Goal: Transaction & Acquisition: Subscribe to service/newsletter

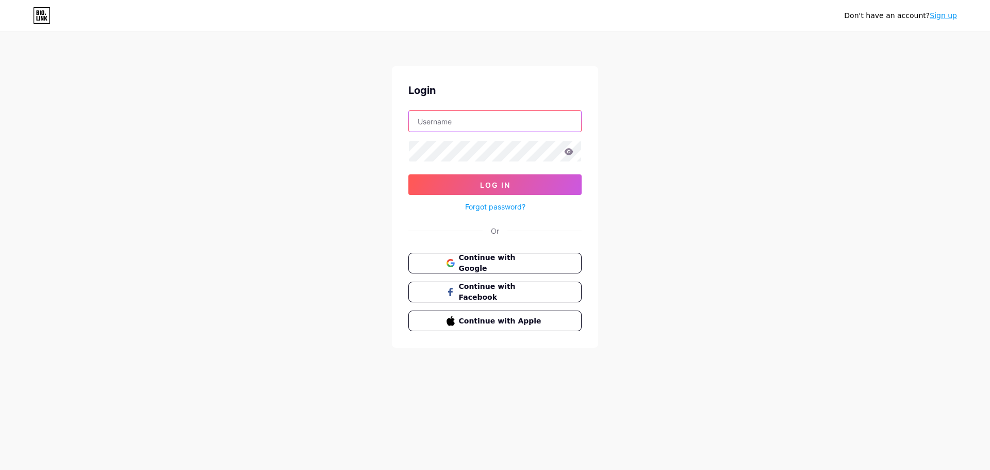
click at [444, 118] on input "text" at bounding box center [495, 121] width 172 height 21
type input "info@g7holding.ae"
click at [503, 182] on span "Log In" at bounding box center [495, 184] width 30 height 9
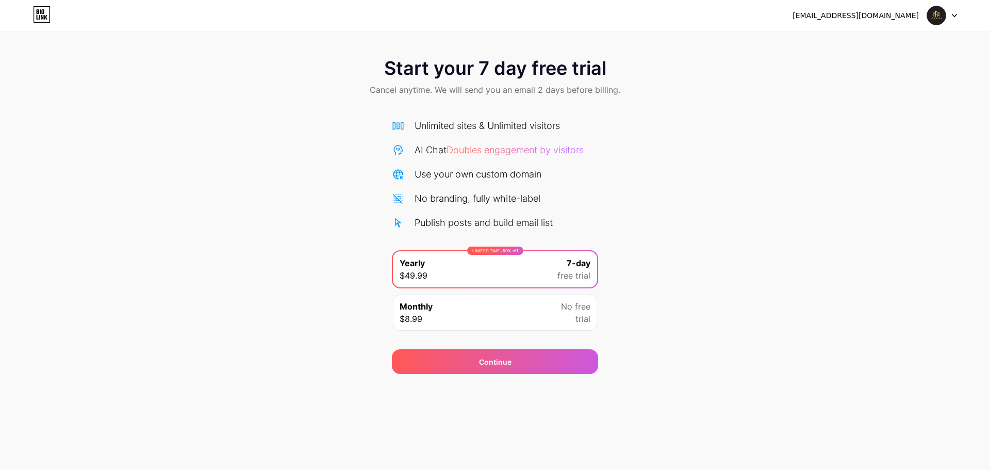
click at [959, 13] on div "info@g7holding.ae Logout" at bounding box center [495, 15] width 990 height 19
click at [952, 15] on icon at bounding box center [954, 16] width 5 height 4
click at [880, 46] on li "Logout" at bounding box center [892, 42] width 128 height 28
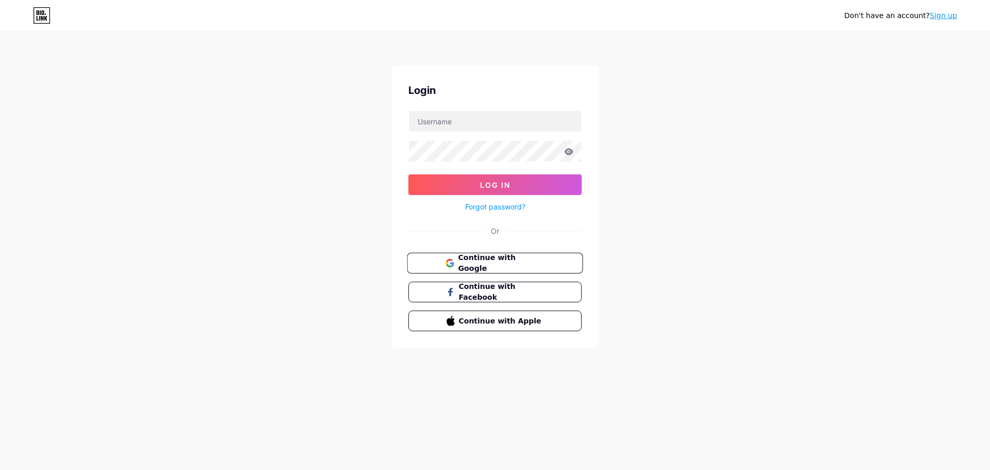
click at [500, 261] on span "Continue with Google" at bounding box center [501, 263] width 86 height 22
click at [518, 121] on input "text" at bounding box center [495, 121] width 172 height 21
click at [501, 126] on input "text" at bounding box center [495, 121] width 172 height 21
click at [462, 120] on input "text" at bounding box center [495, 121] width 172 height 21
type input "i"
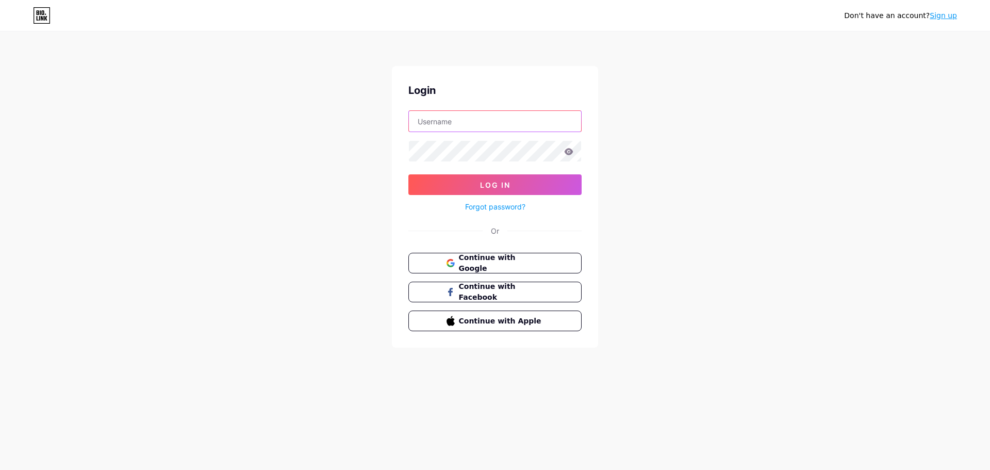
click at [431, 117] on input "text" at bounding box center [495, 121] width 172 height 21
type input "0gravityadv@gmail.com"
click at [488, 186] on span "Log In" at bounding box center [495, 184] width 30 height 9
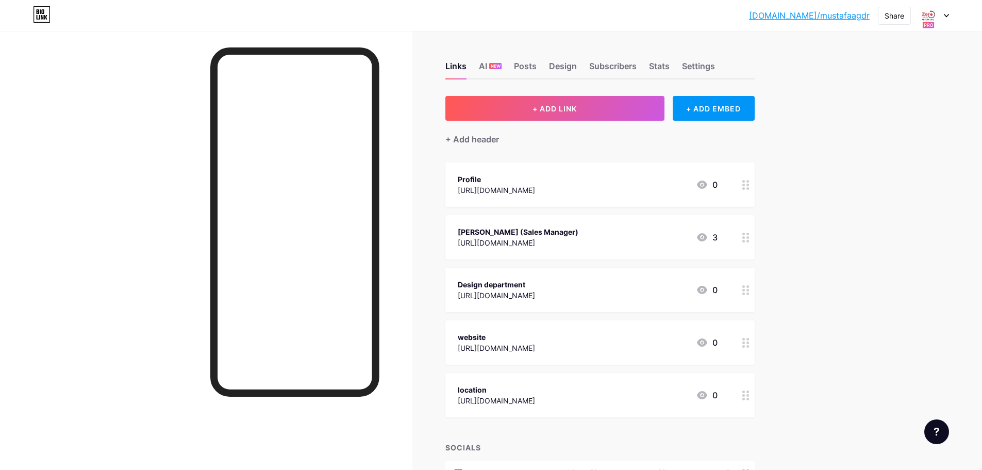
click at [943, 19] on div at bounding box center [934, 15] width 30 height 19
click at [498, 68] on span "NEW" at bounding box center [496, 66] width 10 height 6
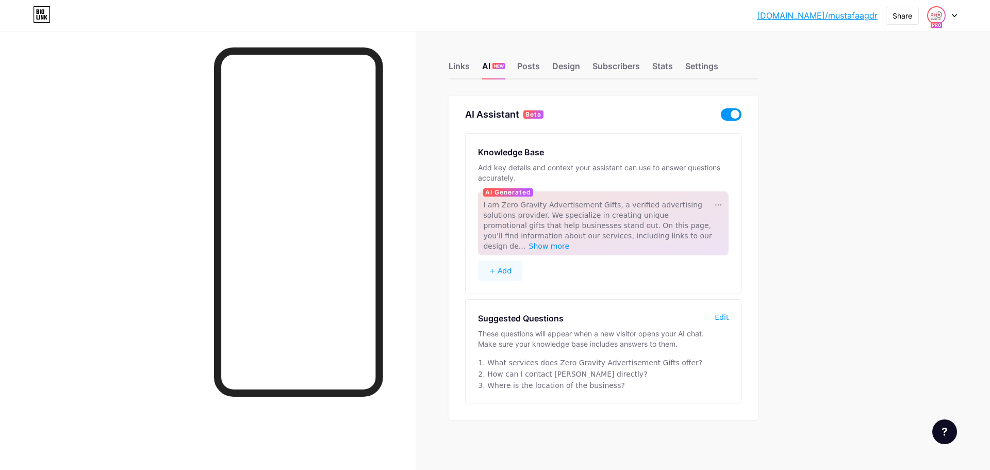
click at [943, 21] on span at bounding box center [936, 15] width 16 height 16
click at [868, 121] on link "Account settings" at bounding box center [892, 117] width 128 height 28
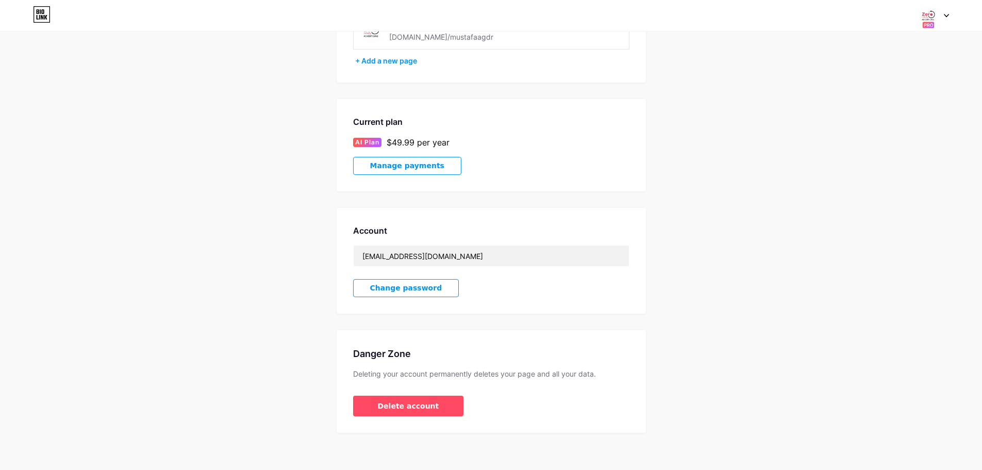
scroll to position [107, 0]
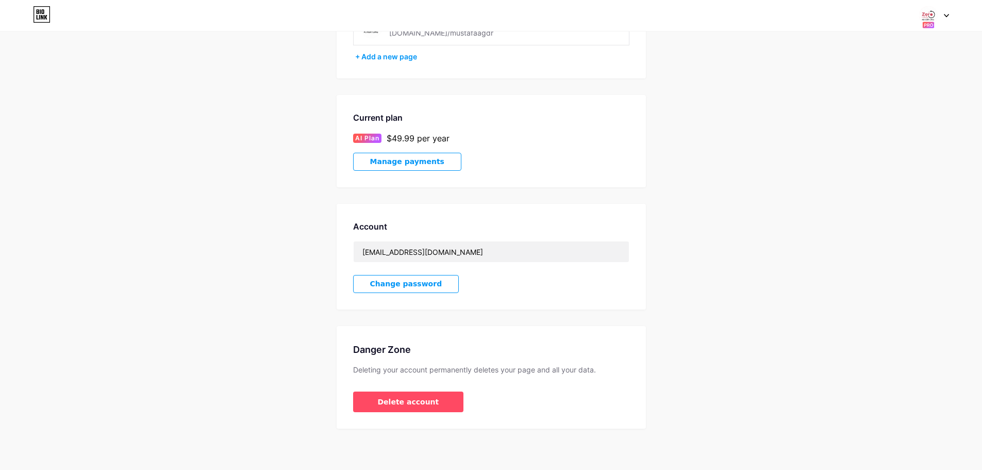
click at [405, 165] on span "Manage payments" at bounding box center [407, 161] width 74 height 9
click at [406, 161] on span "Manage payments" at bounding box center [407, 161] width 74 height 9
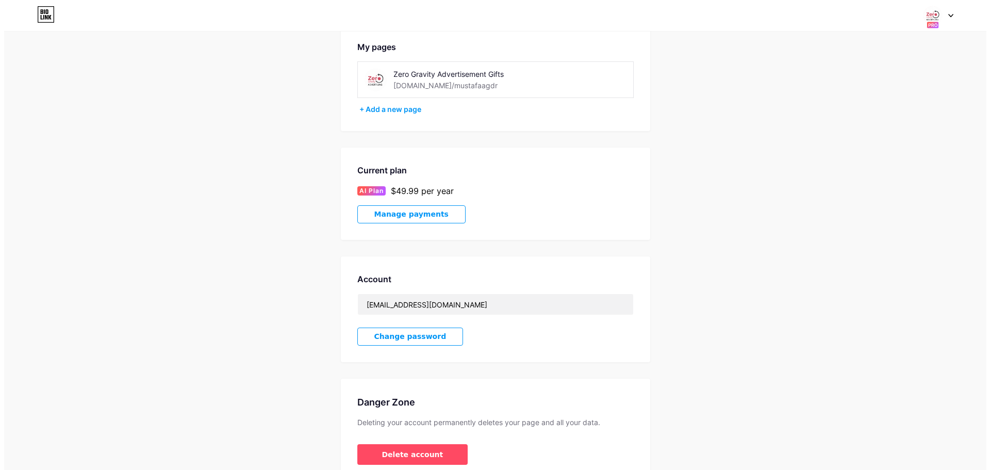
scroll to position [0, 0]
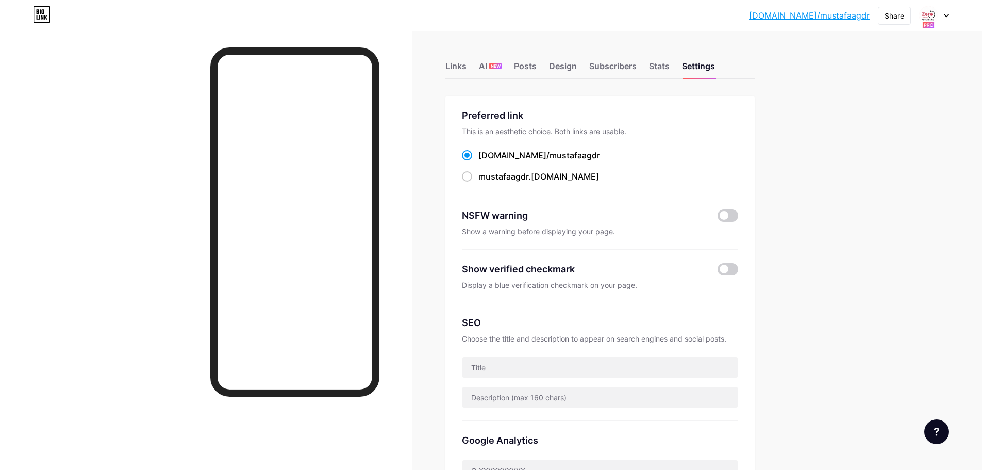
click at [945, 15] on icon at bounding box center [946, 15] width 4 height 3
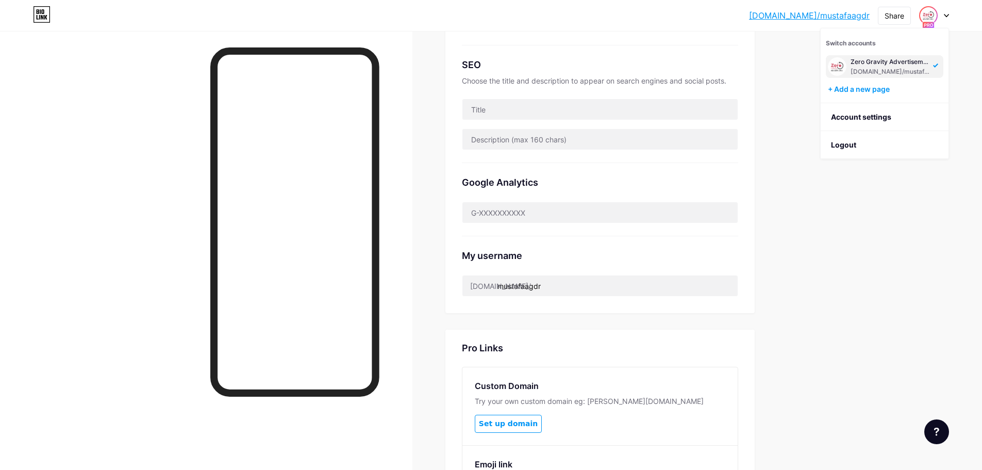
scroll to position [398, 0]
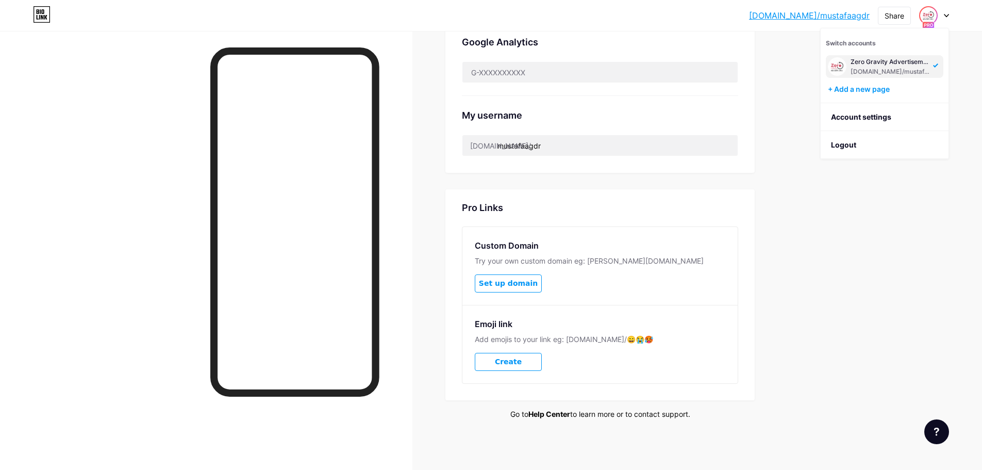
click at [550, 412] on link "Help Center" at bounding box center [549, 413] width 42 height 9
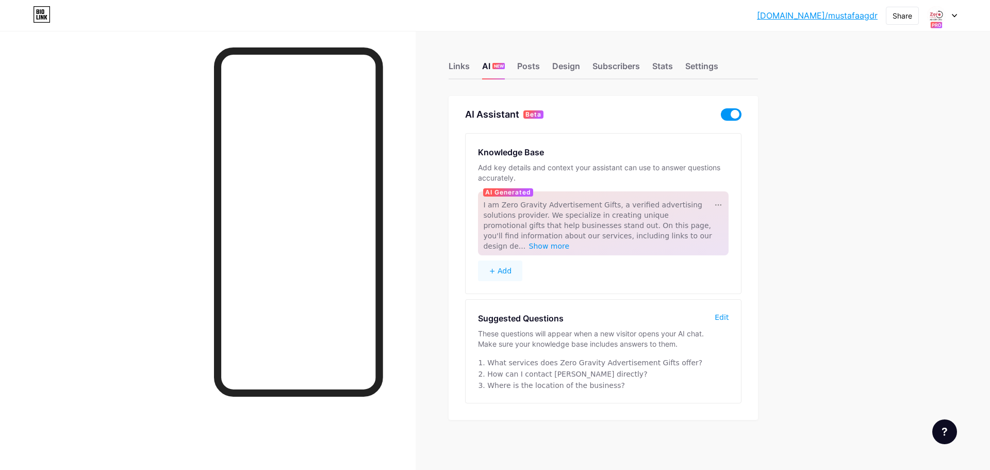
click at [957, 18] on div "bio.link/mustaf... bio.link/mustafaagdr Share Switch accounts Zero Gravity Adve…" at bounding box center [495, 15] width 990 height 19
click at [945, 19] on div at bounding box center [942, 15] width 30 height 19
click at [856, 115] on link "Account settings" at bounding box center [892, 117] width 128 height 28
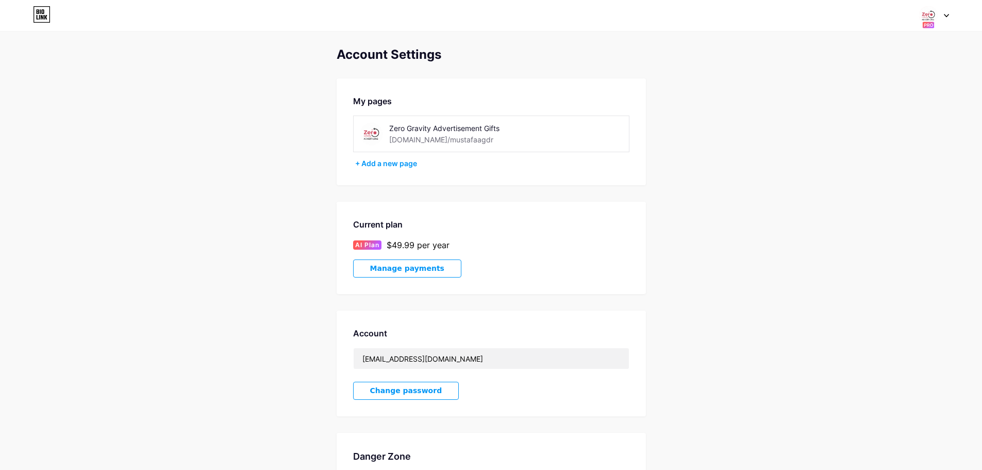
click at [403, 271] on span "Manage payments" at bounding box center [407, 268] width 74 height 9
click at [946, 14] on icon at bounding box center [946, 16] width 5 height 4
click at [844, 145] on li "Logout" at bounding box center [885, 145] width 128 height 28
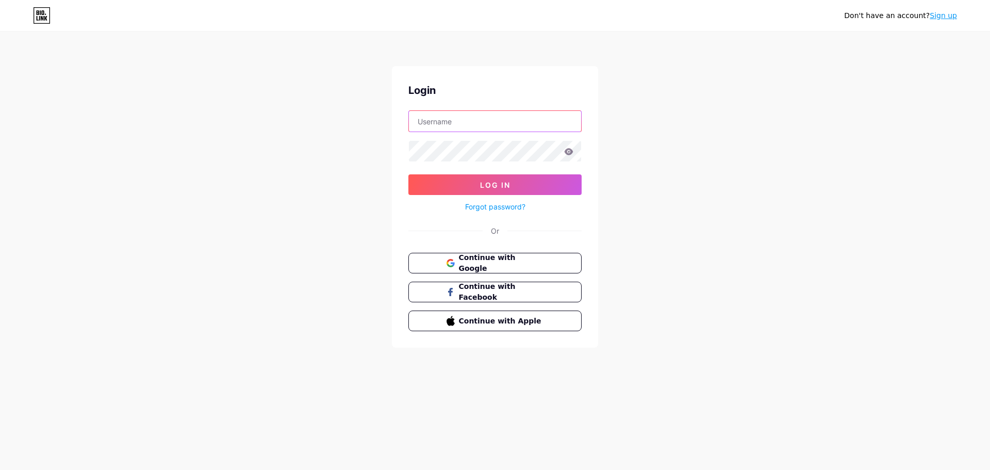
click at [446, 128] on input "text" at bounding box center [495, 121] width 172 height 21
type input "info@g7holding.ae"
click at [477, 180] on button "Log In" at bounding box center [494, 184] width 173 height 21
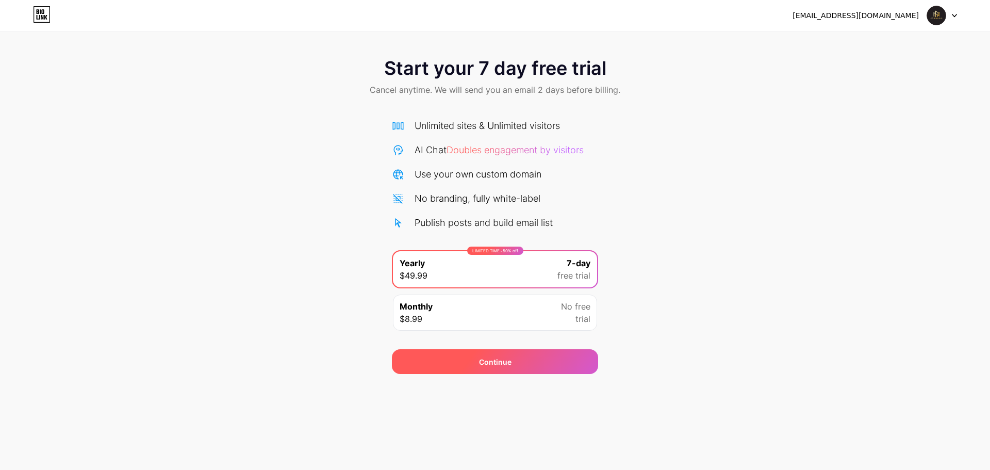
click at [492, 365] on span "Continue" at bounding box center [495, 361] width 32 height 11
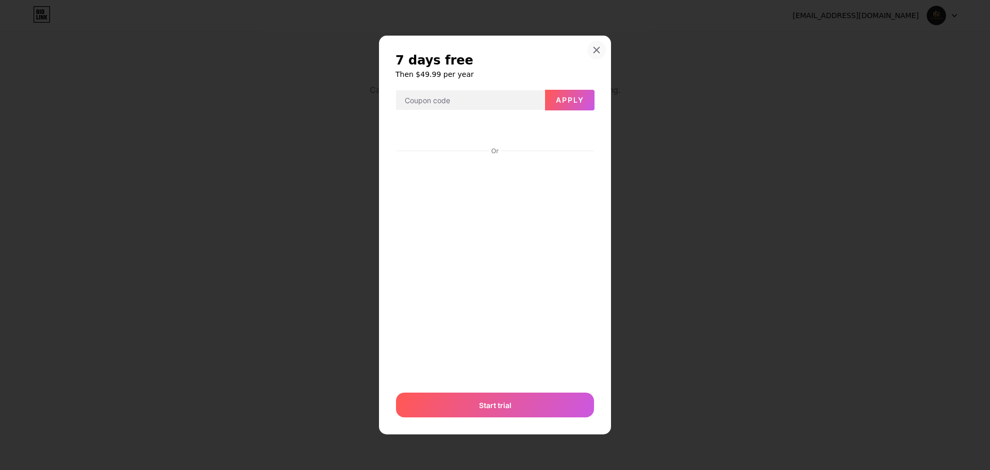
click at [599, 50] on icon at bounding box center [596, 50] width 8 height 8
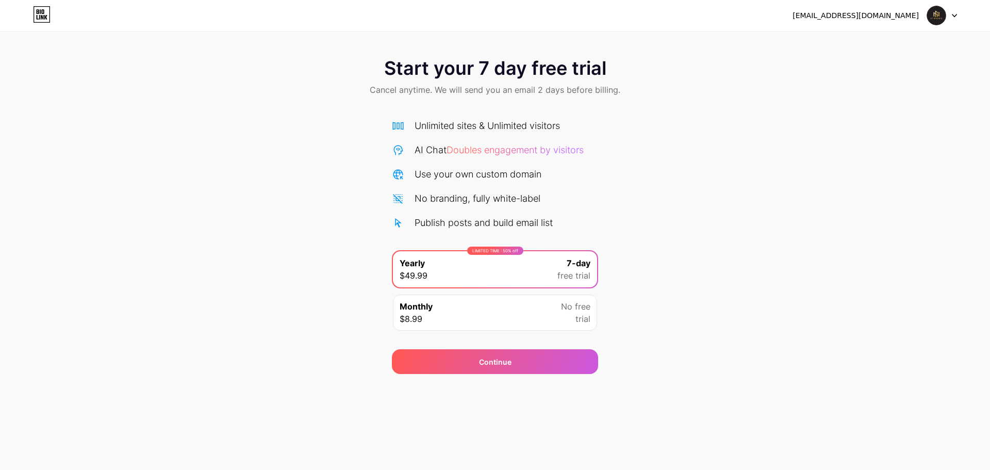
click at [272, 128] on div "Start your 7 day free trial Cancel anytime. We will send you an email 2 days be…" at bounding box center [495, 210] width 990 height 326
drag, startPoint x: 851, startPoint y: 16, endPoint x: 920, endPoint y: 25, distance: 69.1
click at [920, 25] on div "info@g7holding.ae Logout" at bounding box center [495, 15] width 990 height 31
click at [818, 45] on div "Start your 7 day free trial Cancel anytime. We will send you an email 2 days be…" at bounding box center [495, 187] width 990 height 374
click at [951, 14] on div at bounding box center [942, 15] width 30 height 19
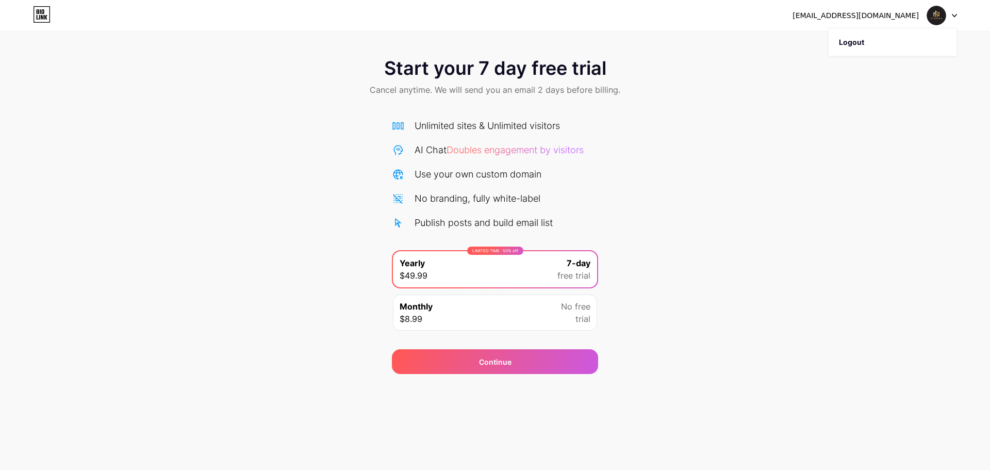
drag, startPoint x: 964, startPoint y: 0, endPoint x: 773, endPoint y: 132, distance: 232.8
click at [773, 132] on div "Start your 7 day free trial Cancel anytime. We will send you an email 2 days be…" at bounding box center [495, 210] width 990 height 326
